Goal: Task Accomplishment & Management: Use online tool/utility

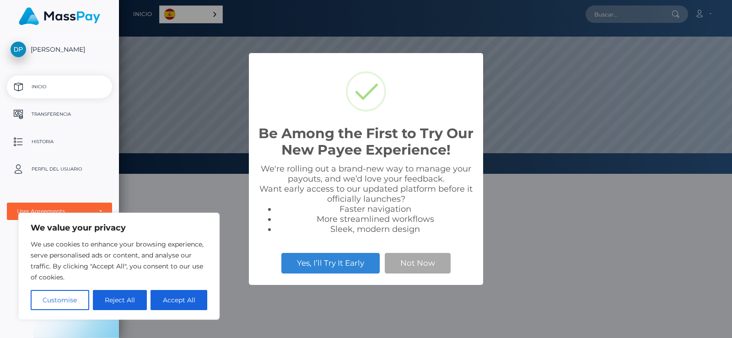
scroll to position [174, 613]
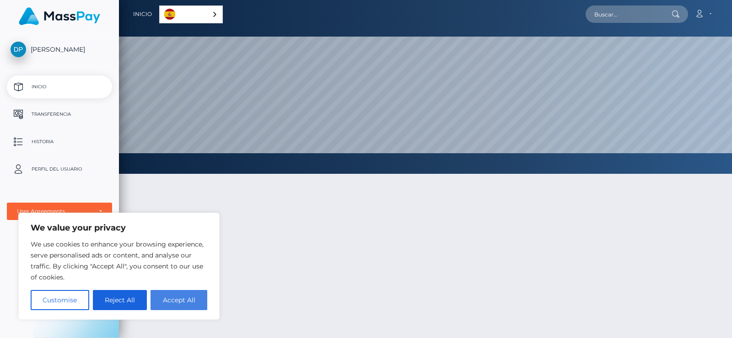
click at [172, 295] on button "Accept All" at bounding box center [178, 300] width 57 height 20
checkbox input "true"
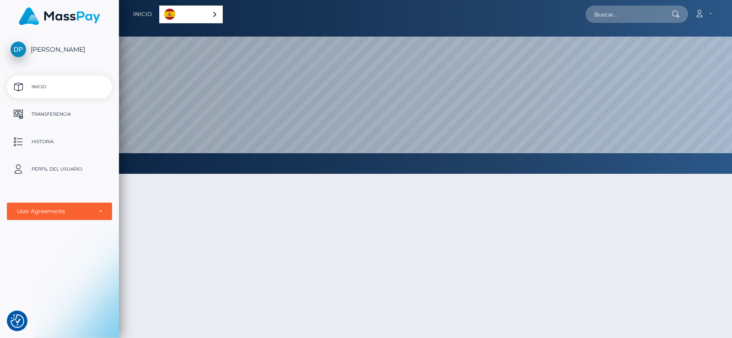
click at [71, 112] on p "Transferencia" at bounding box center [60, 114] width 98 height 14
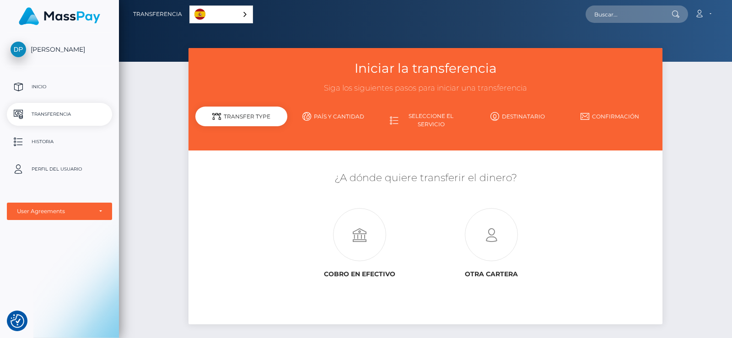
click at [348, 117] on link "País y cantidad" at bounding box center [333, 116] width 92 height 16
click at [477, 231] on icon at bounding box center [491, 234] width 132 height 53
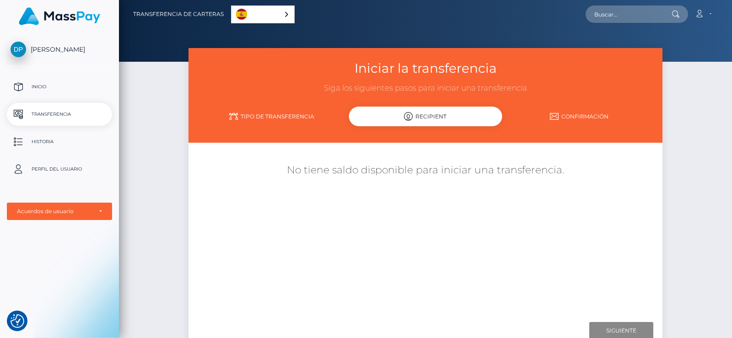
click at [279, 114] on link "Tipo de transferencia" at bounding box center [272, 116] width 154 height 16
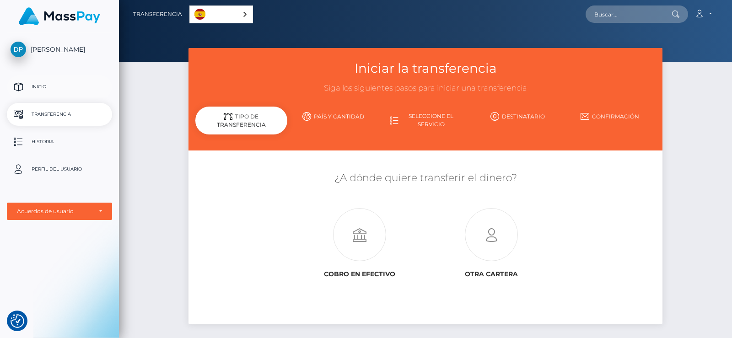
click at [73, 89] on p "Inicio" at bounding box center [60, 87] width 98 height 14
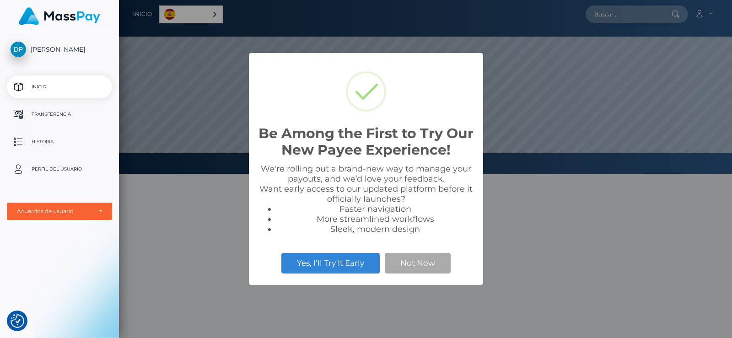
scroll to position [174, 613]
